Goal: Information Seeking & Learning: Learn about a topic

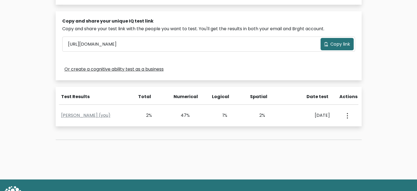
scroll to position [184, 0]
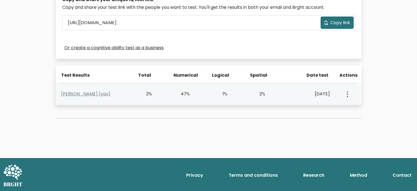
click at [348, 92] on icon "button" at bounding box center [347, 93] width 1 height 5
click at [354, 111] on link "View Profile" at bounding box center [366, 109] width 43 height 9
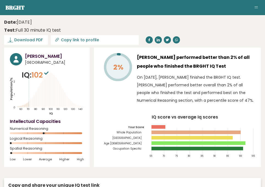
drag, startPoint x: 29, startPoint y: 87, endPoint x: 63, endPoint y: 87, distance: 34.3
click at [63, 87] on icon "Population/% IQ 0 1 2 60 70 80 90 100 110 120 130 140" at bounding box center [47, 92] width 74 height 46
